Goal: Navigation & Orientation: Find specific page/section

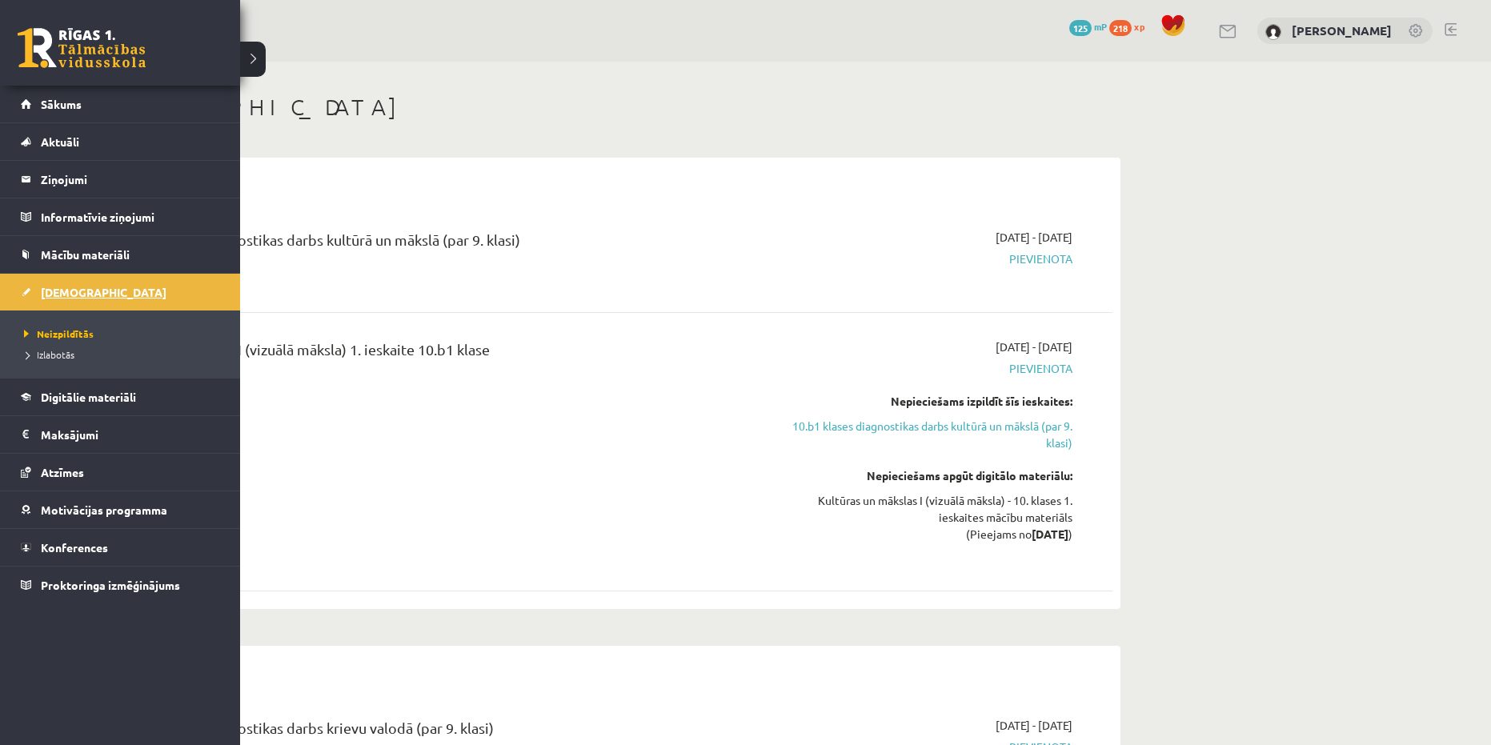
click at [49, 288] on span "[DEMOGRAPHIC_DATA]" at bounding box center [104, 292] width 126 height 14
click at [58, 398] on span "Digitālie materiāli" at bounding box center [88, 397] width 95 height 14
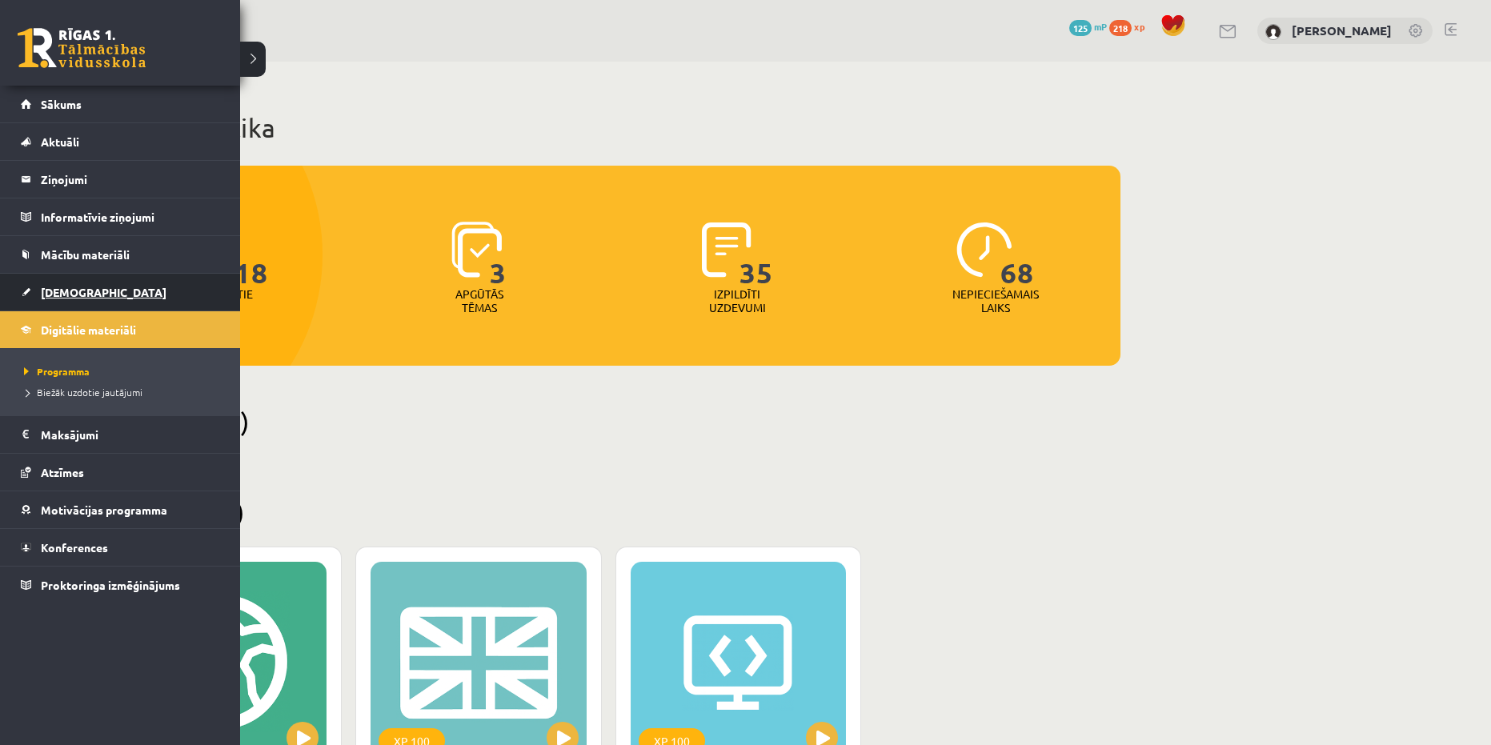
click at [41, 294] on span "[DEMOGRAPHIC_DATA]" at bounding box center [104, 292] width 126 height 14
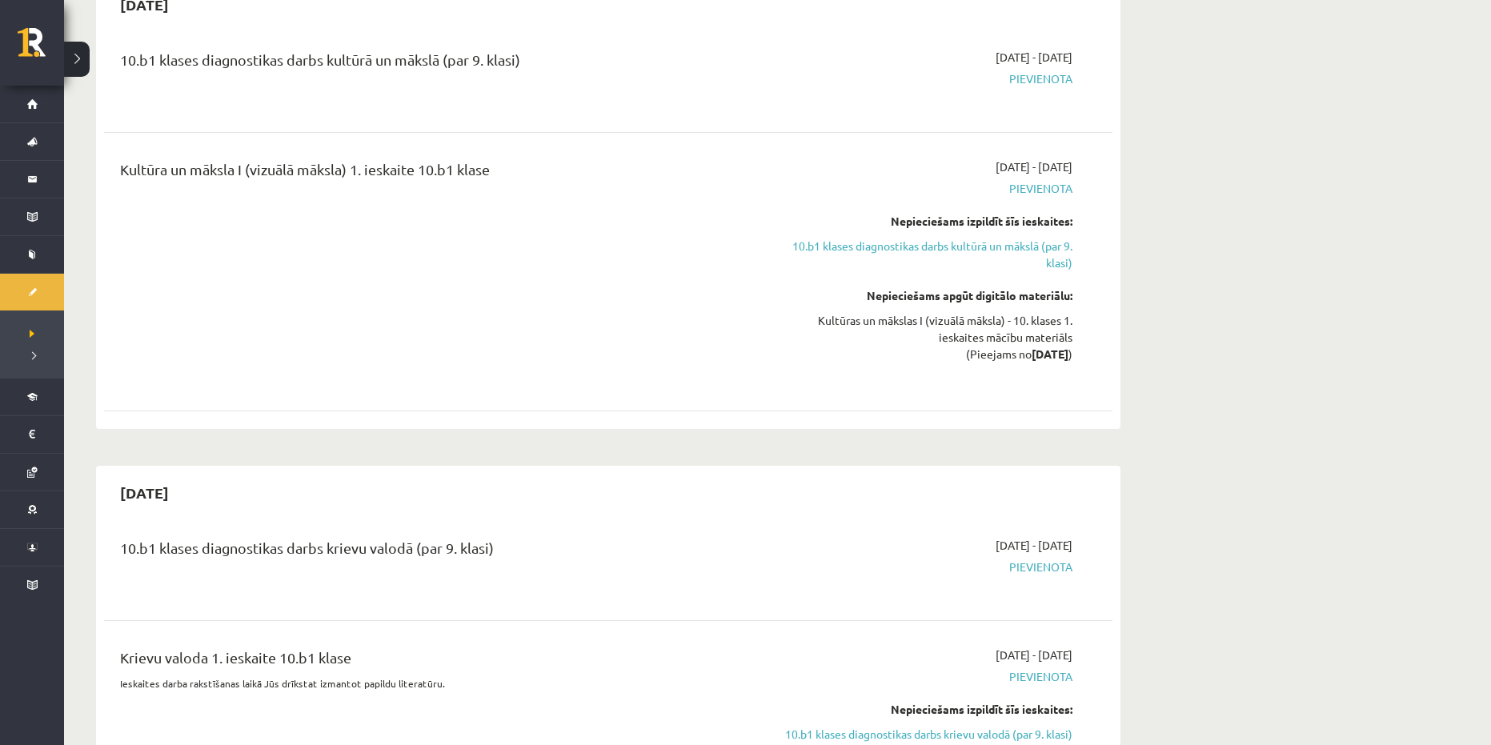
scroll to position [240, 0]
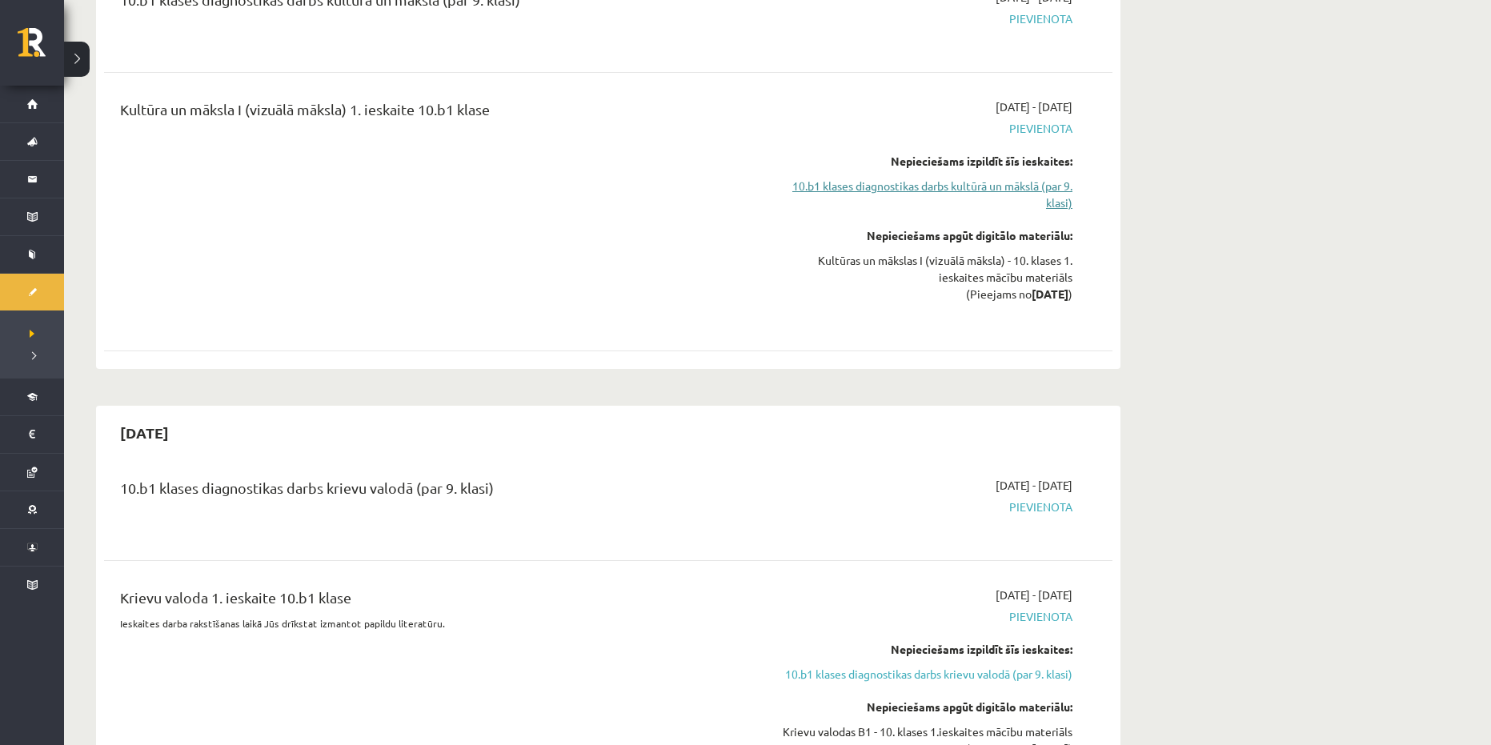
click at [1015, 190] on link "10.b1 klases diagnostikas darbs kultūrā un mākslā (par 9. klasi)" at bounding box center [922, 195] width 302 height 34
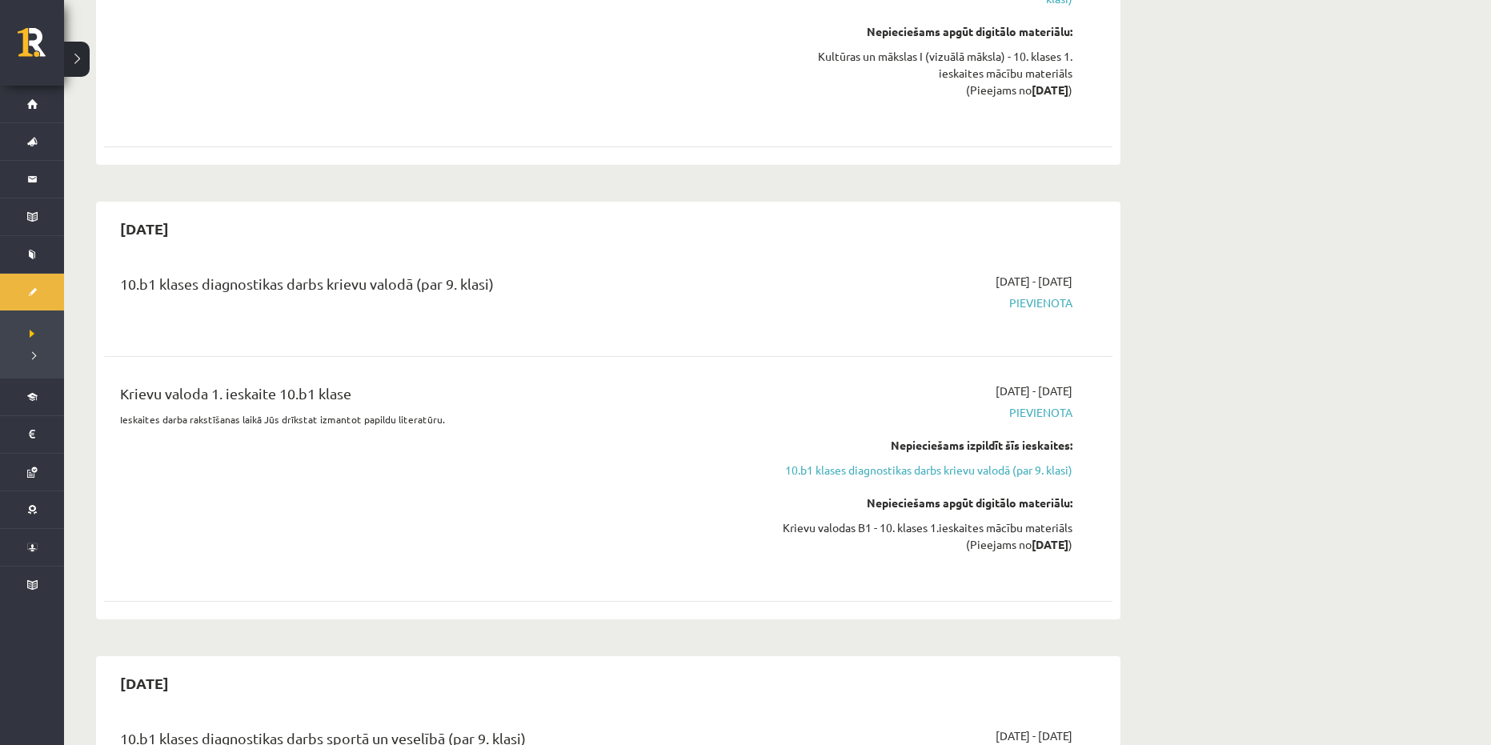
scroll to position [373, 0]
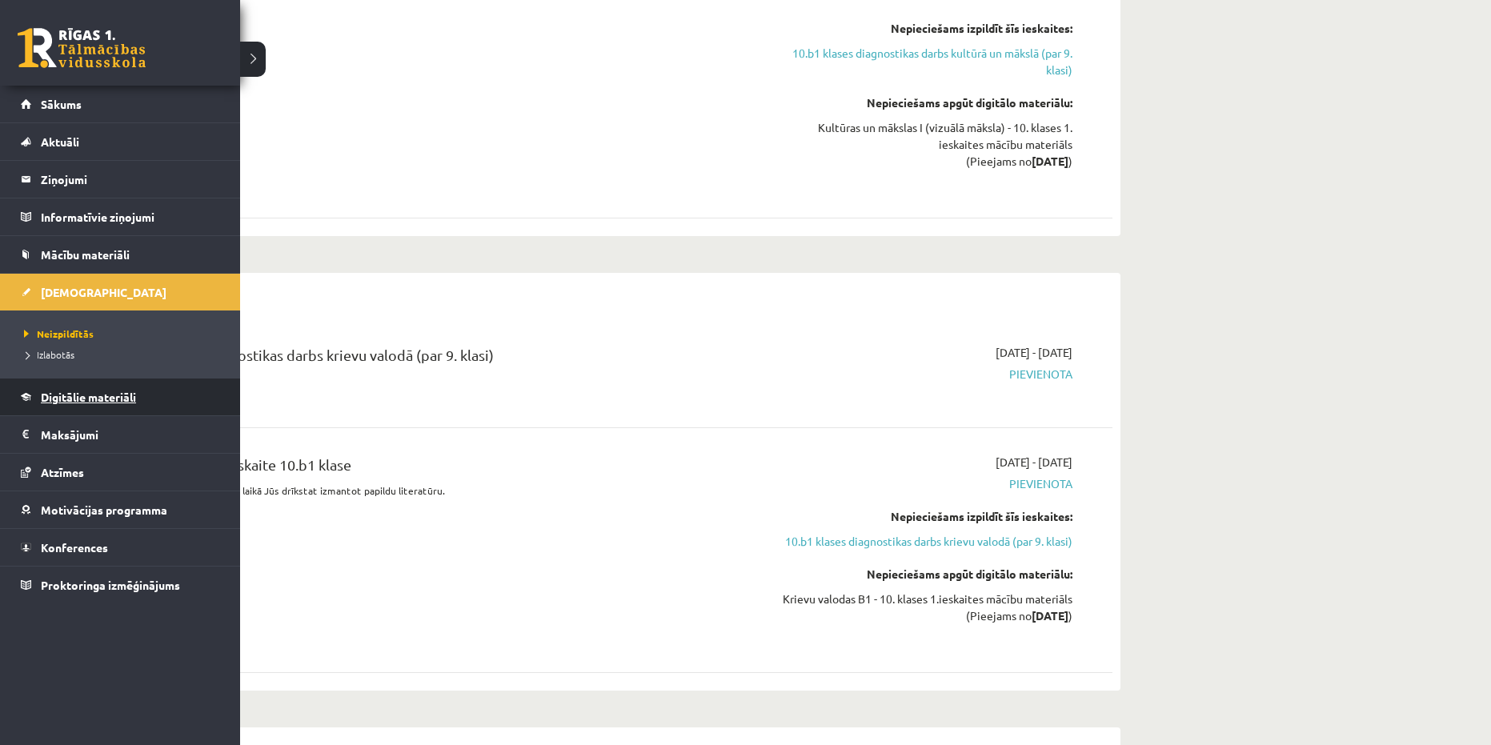
click at [74, 395] on span "Digitālie materiāli" at bounding box center [88, 397] width 95 height 14
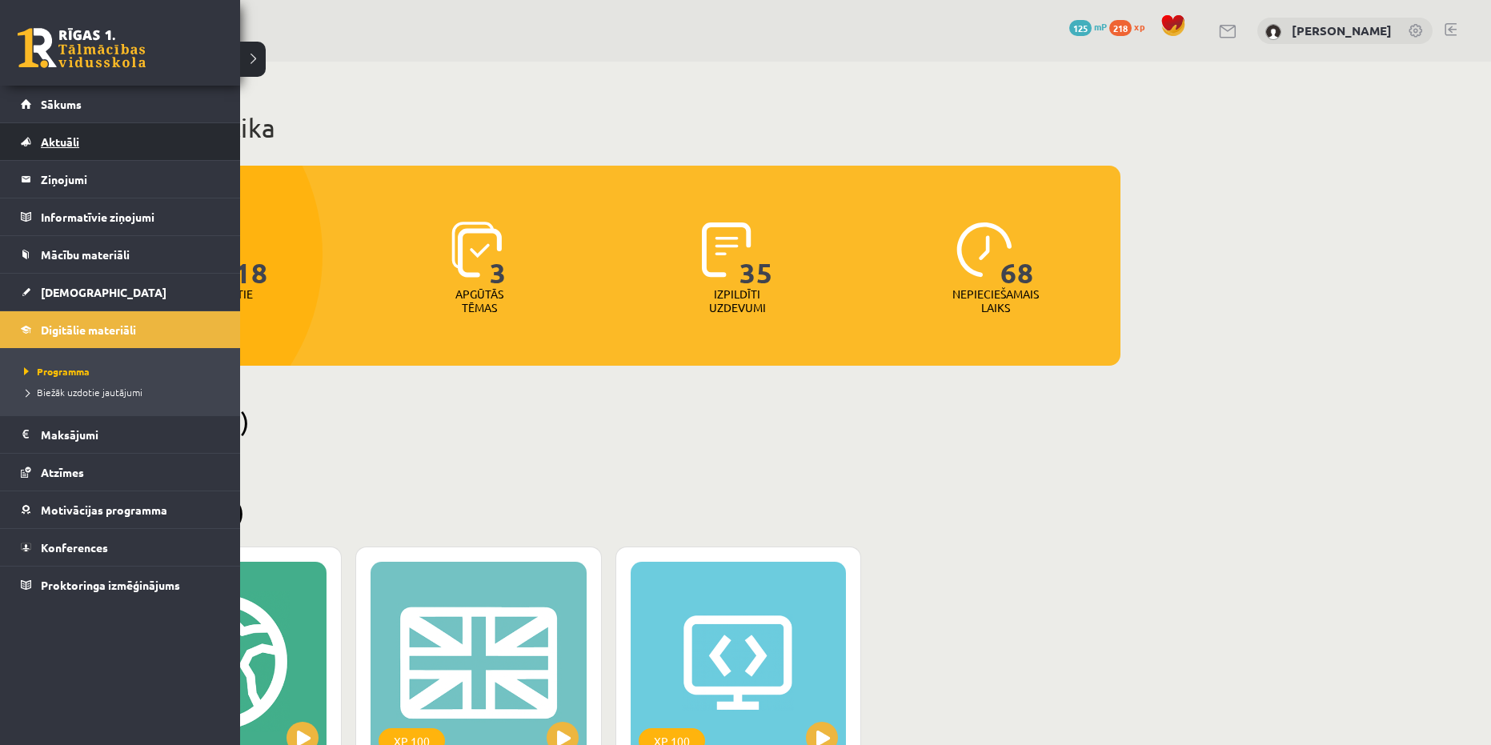
click at [41, 150] on link "Aktuāli" at bounding box center [120, 141] width 199 height 37
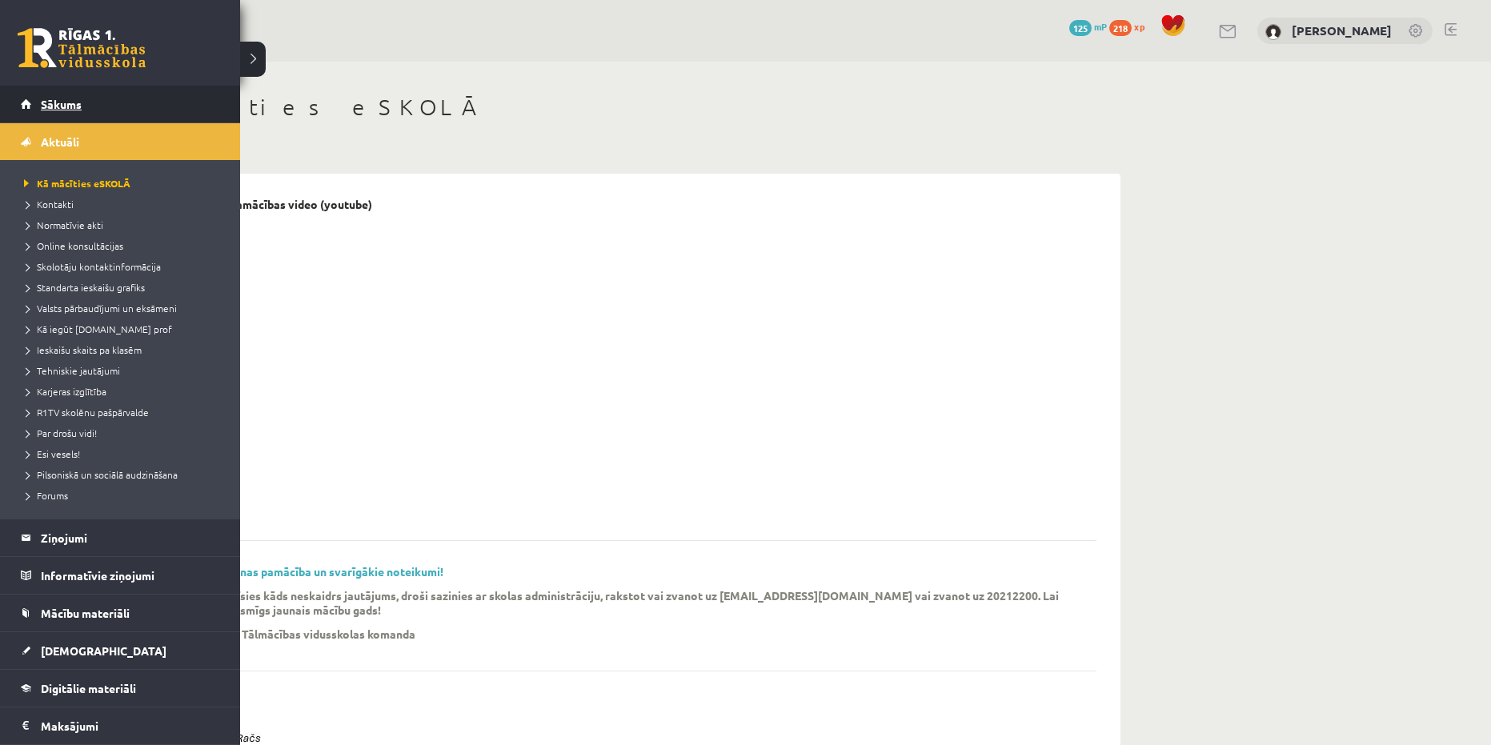
click at [34, 110] on link "Sākums" at bounding box center [120, 104] width 199 height 37
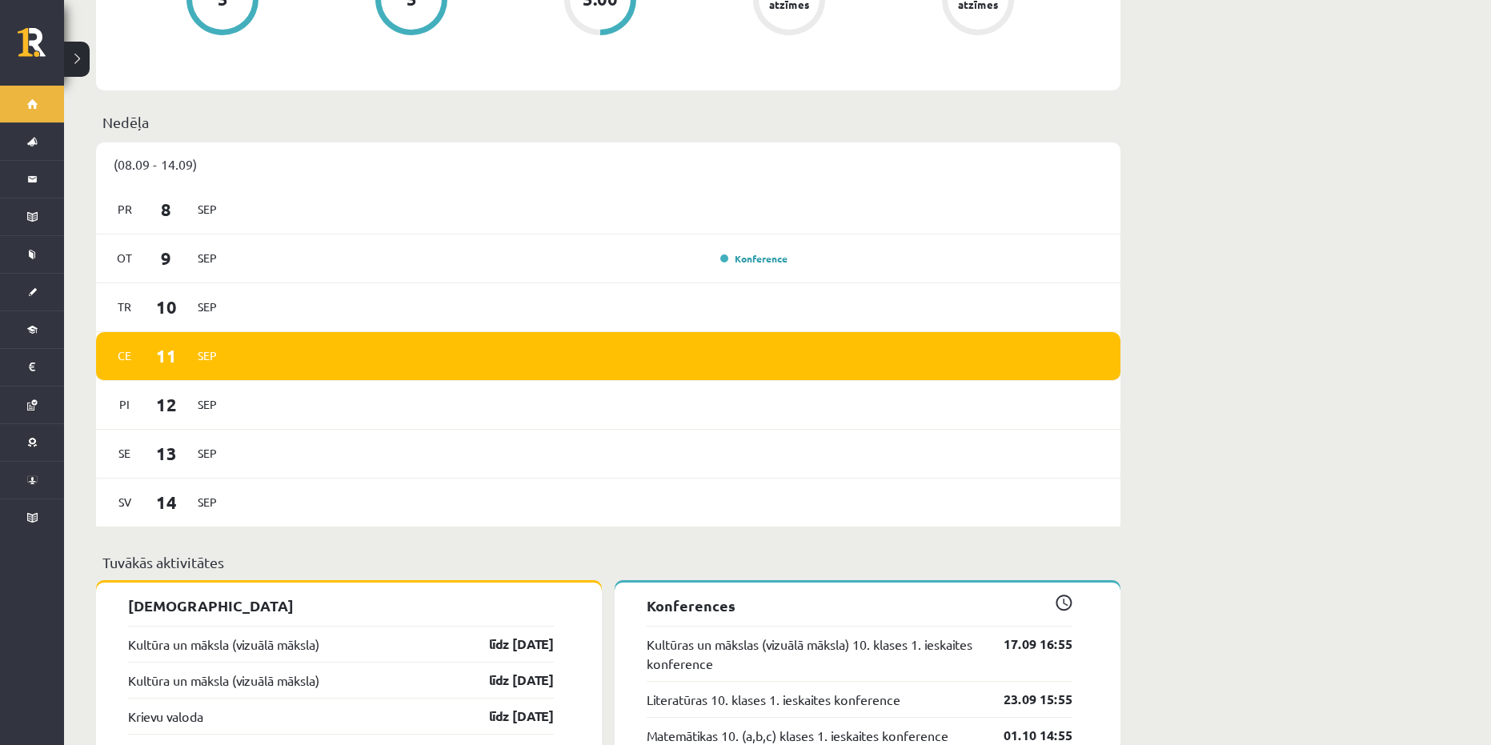
scroll to position [880, 0]
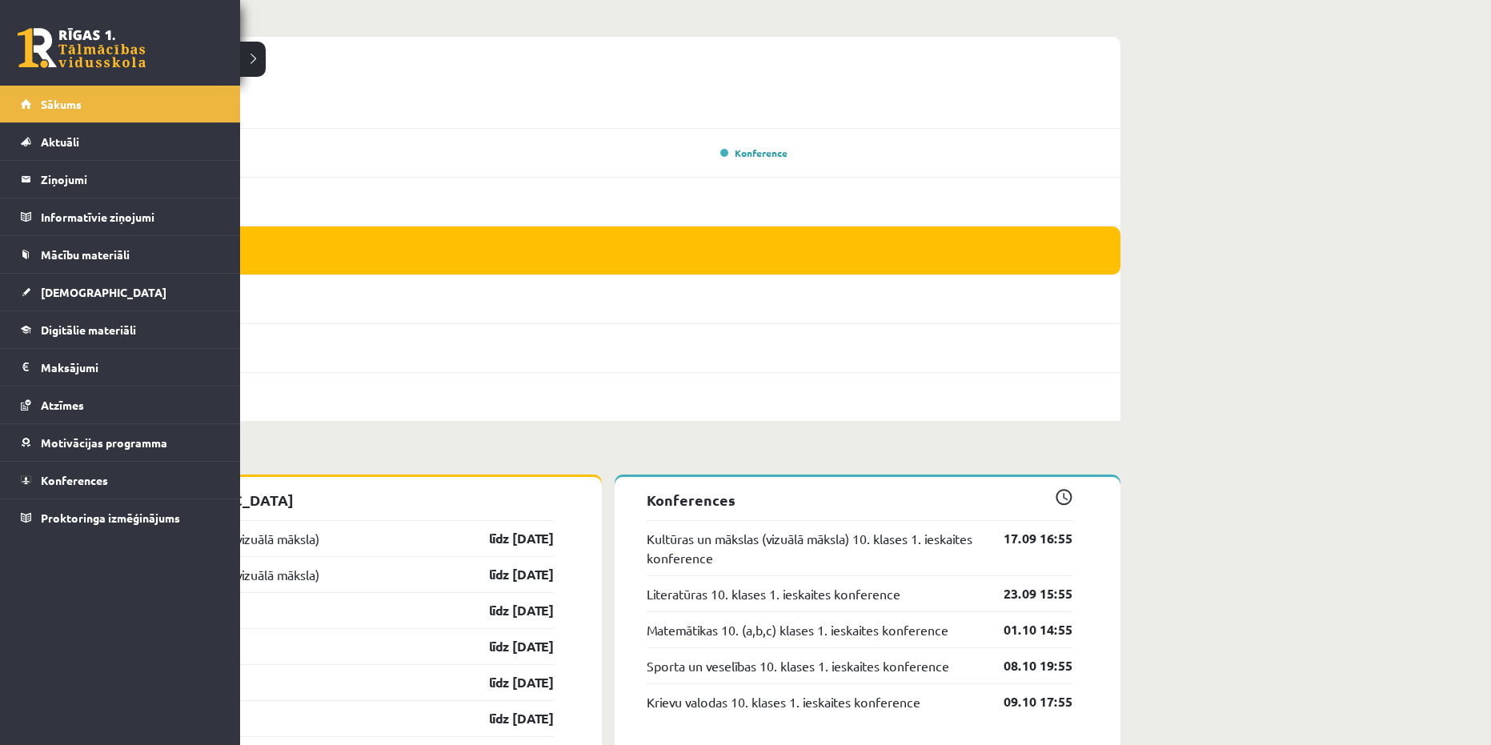
click at [89, 41] on link at bounding box center [82, 48] width 128 height 40
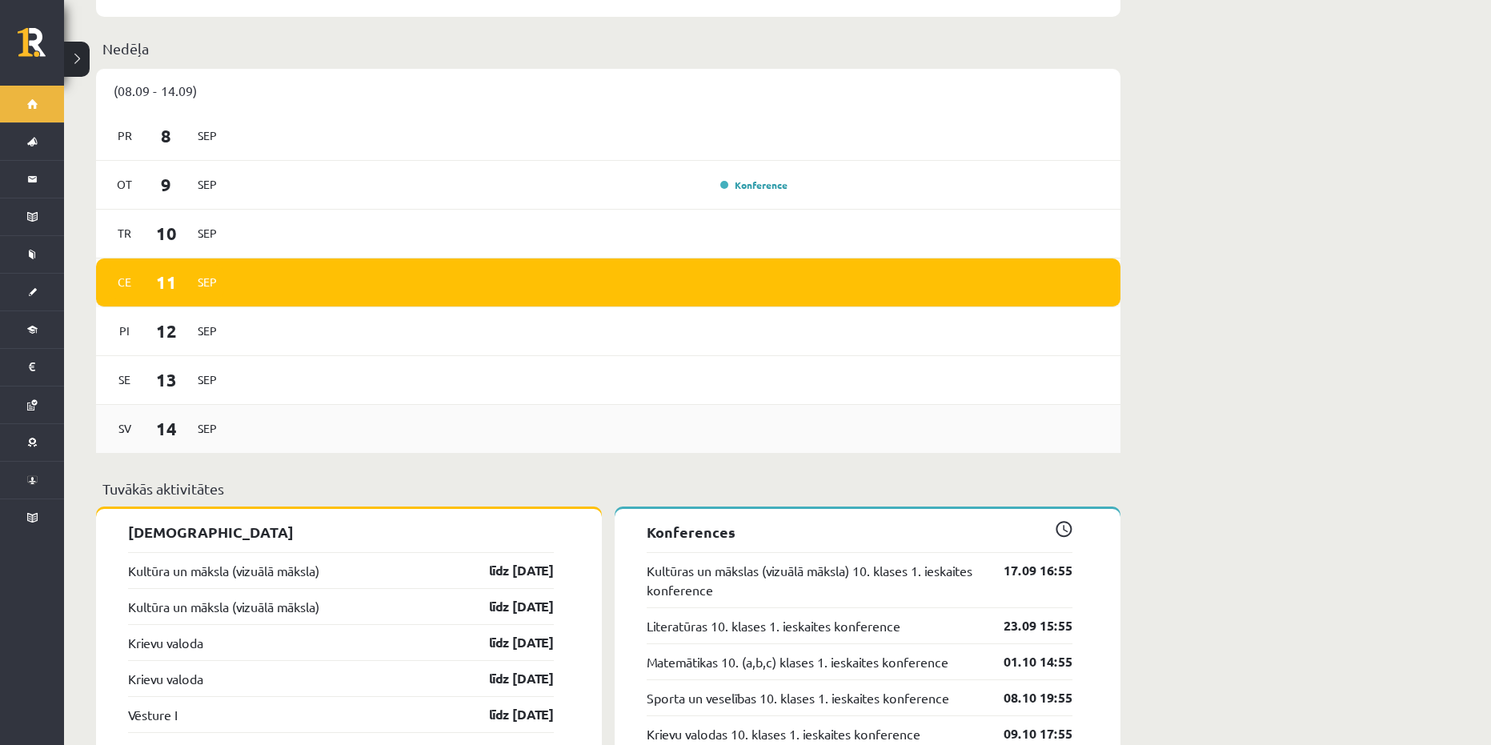
scroll to position [880, 0]
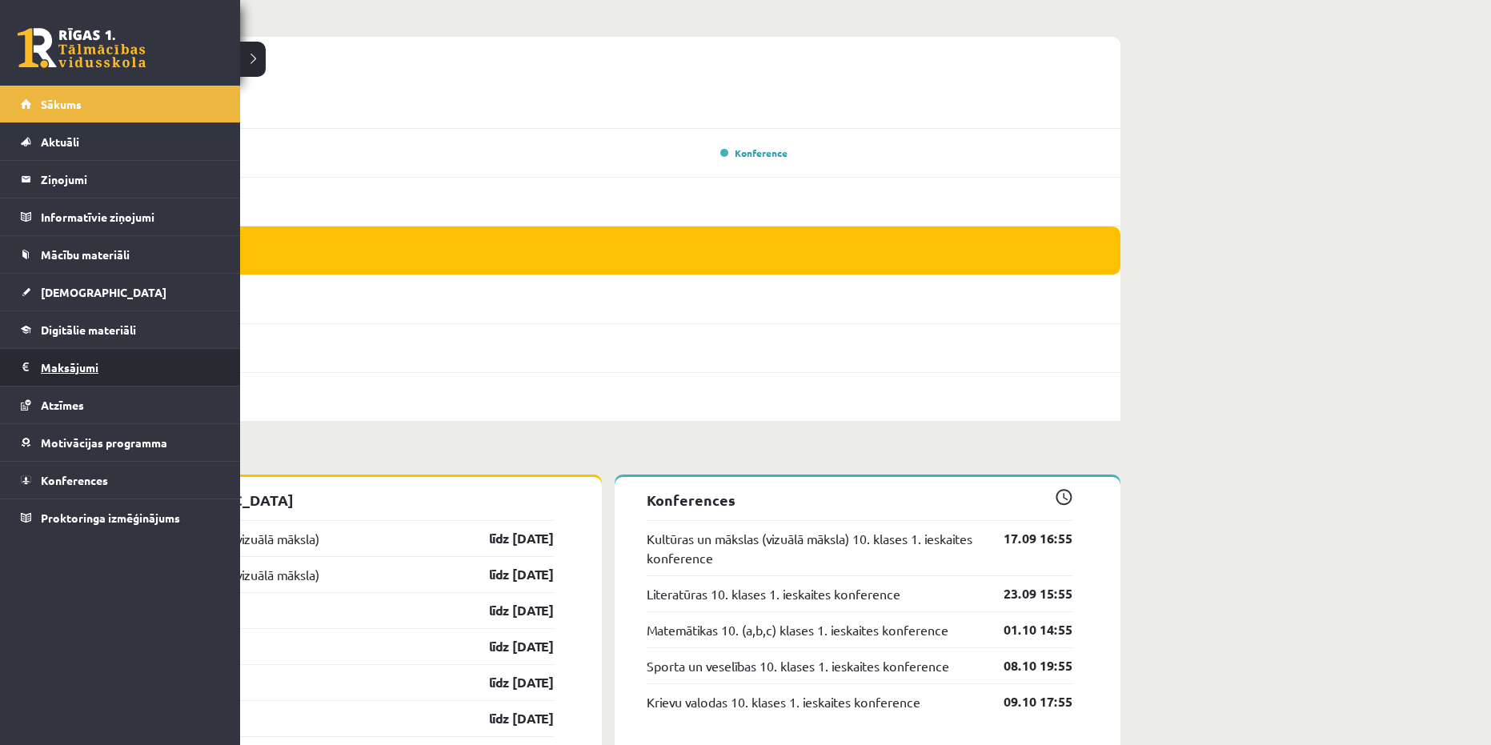
click at [45, 370] on legend "Maksājumi 0" at bounding box center [130, 367] width 179 height 37
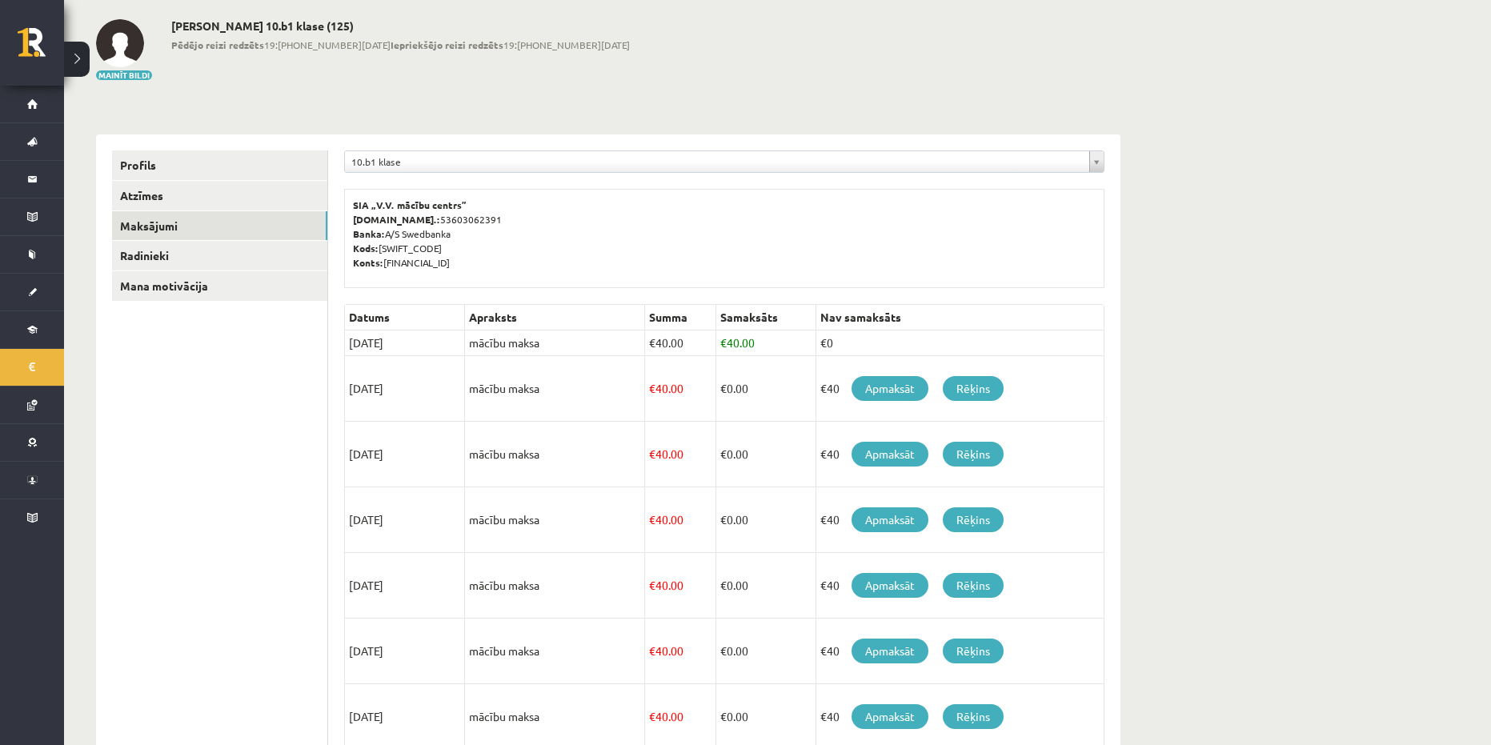
scroll to position [70, 0]
